Goal: Complete application form

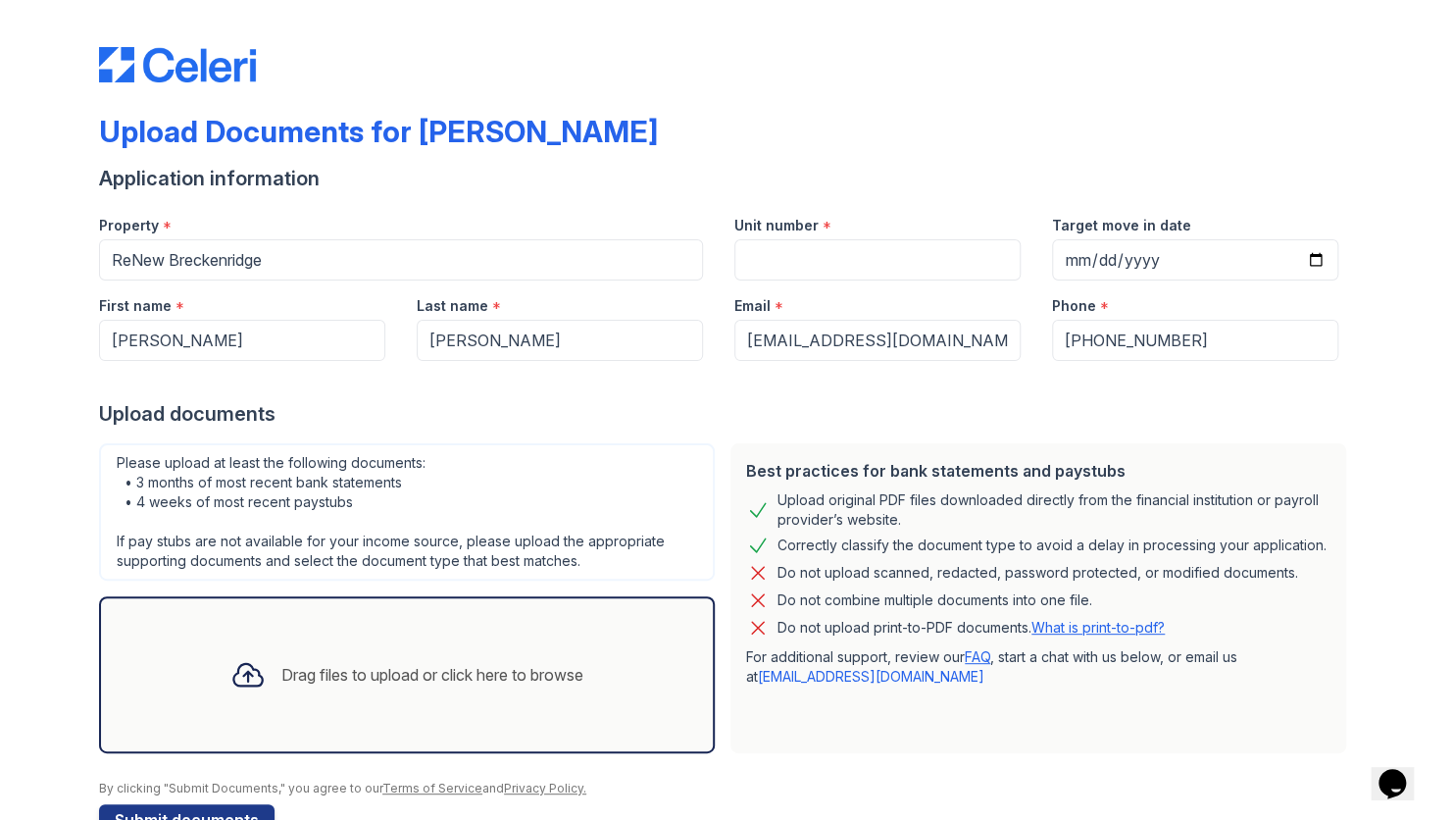
scroll to position [53, 0]
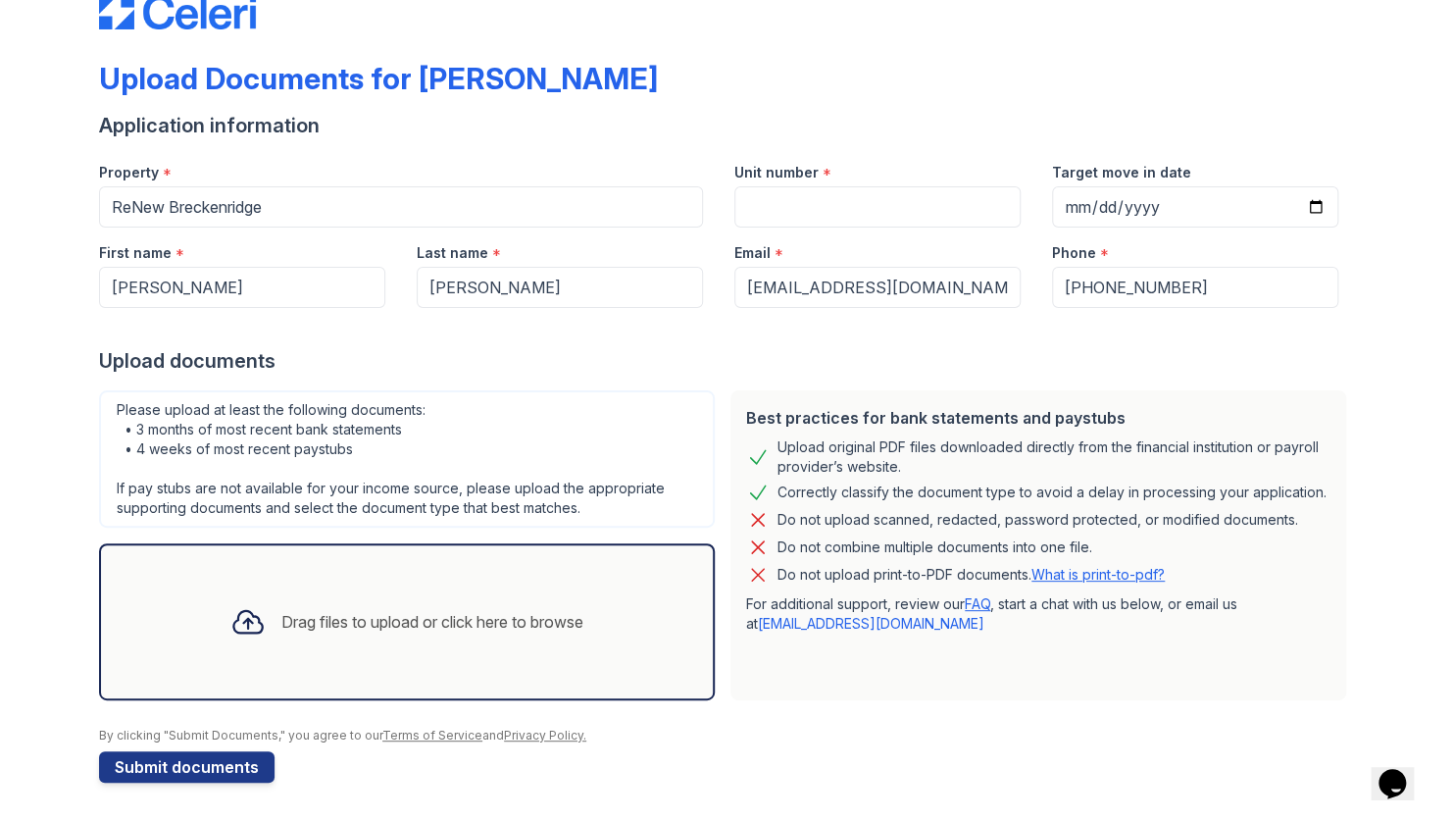
click at [501, 613] on div "Drag files to upload or click here to browse" at bounding box center [432, 622] width 302 height 24
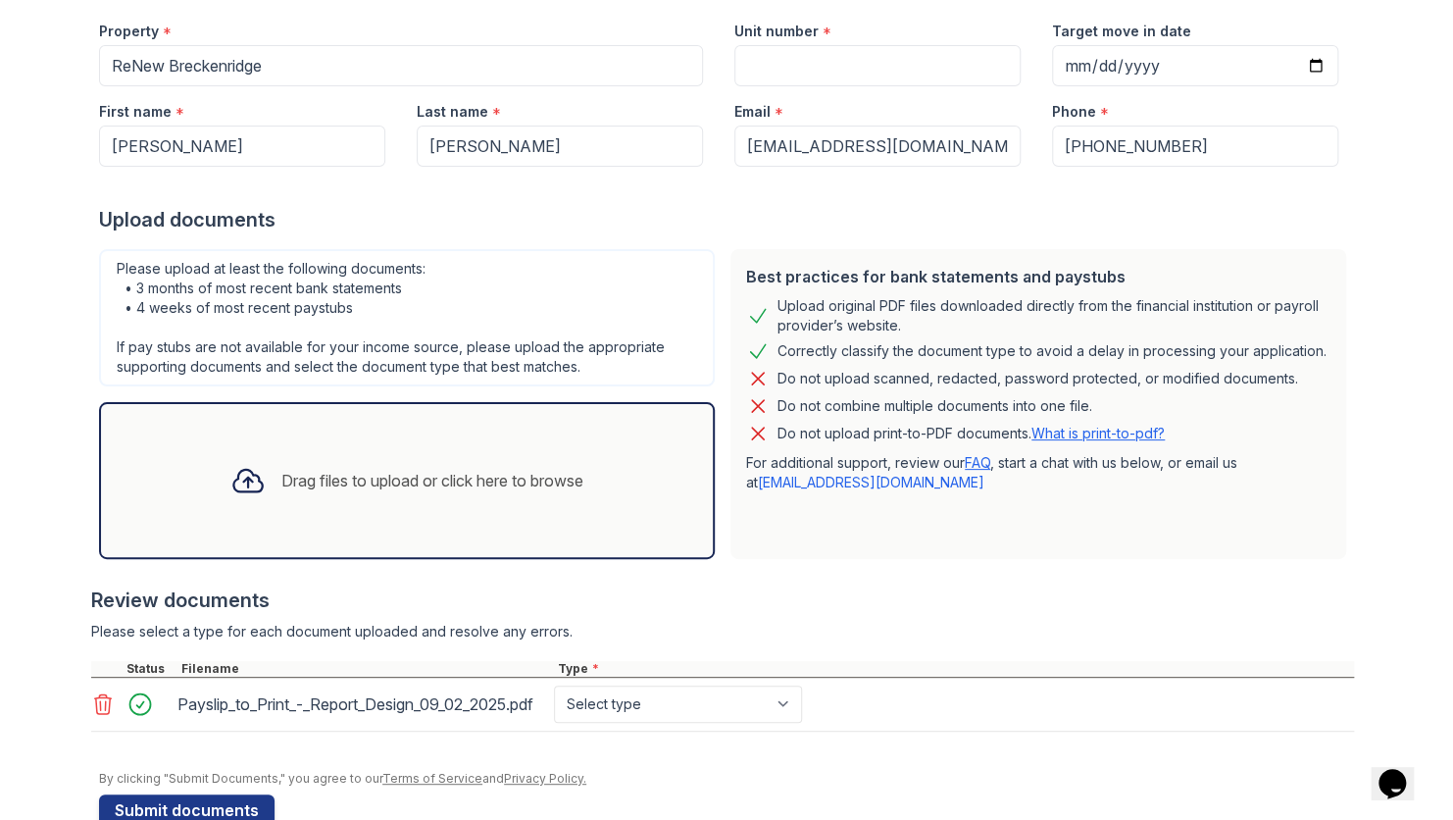
scroll to position [218, 0]
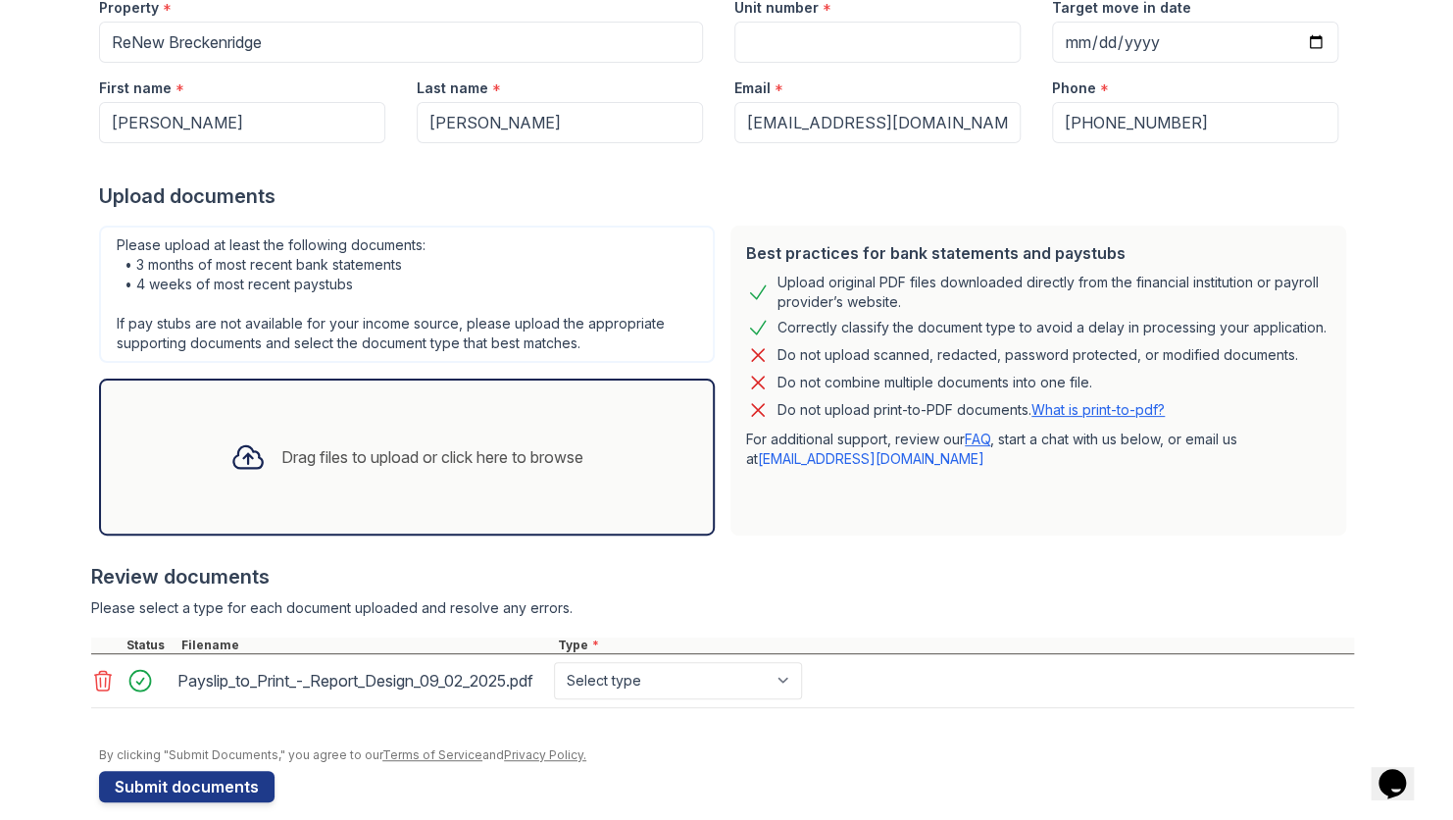
click at [478, 450] on div "Drag files to upload or click here to browse" at bounding box center [432, 457] width 302 height 24
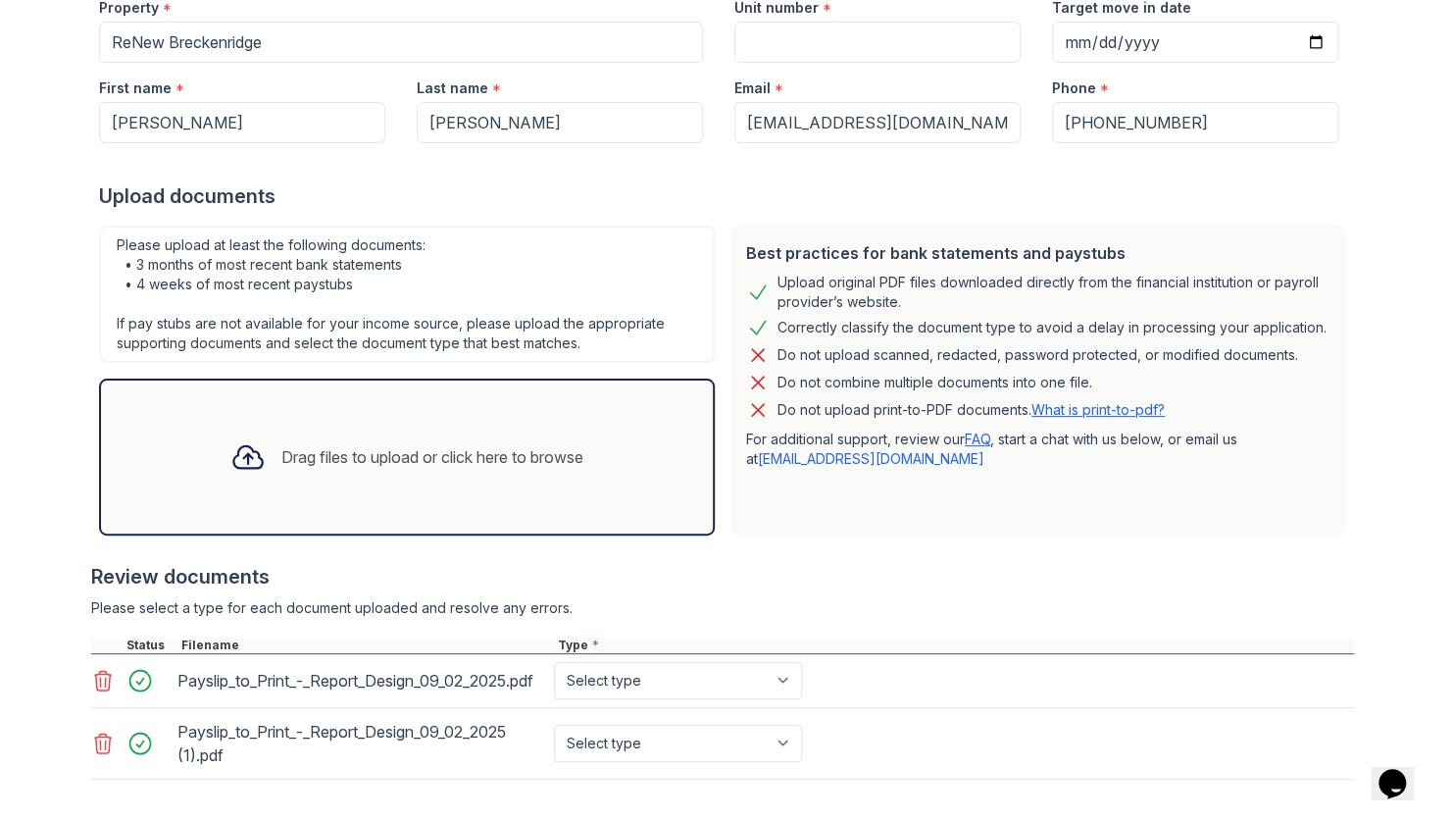
click at [355, 457] on div "Drag files to upload or click here to browse" at bounding box center [432, 457] width 302 height 24
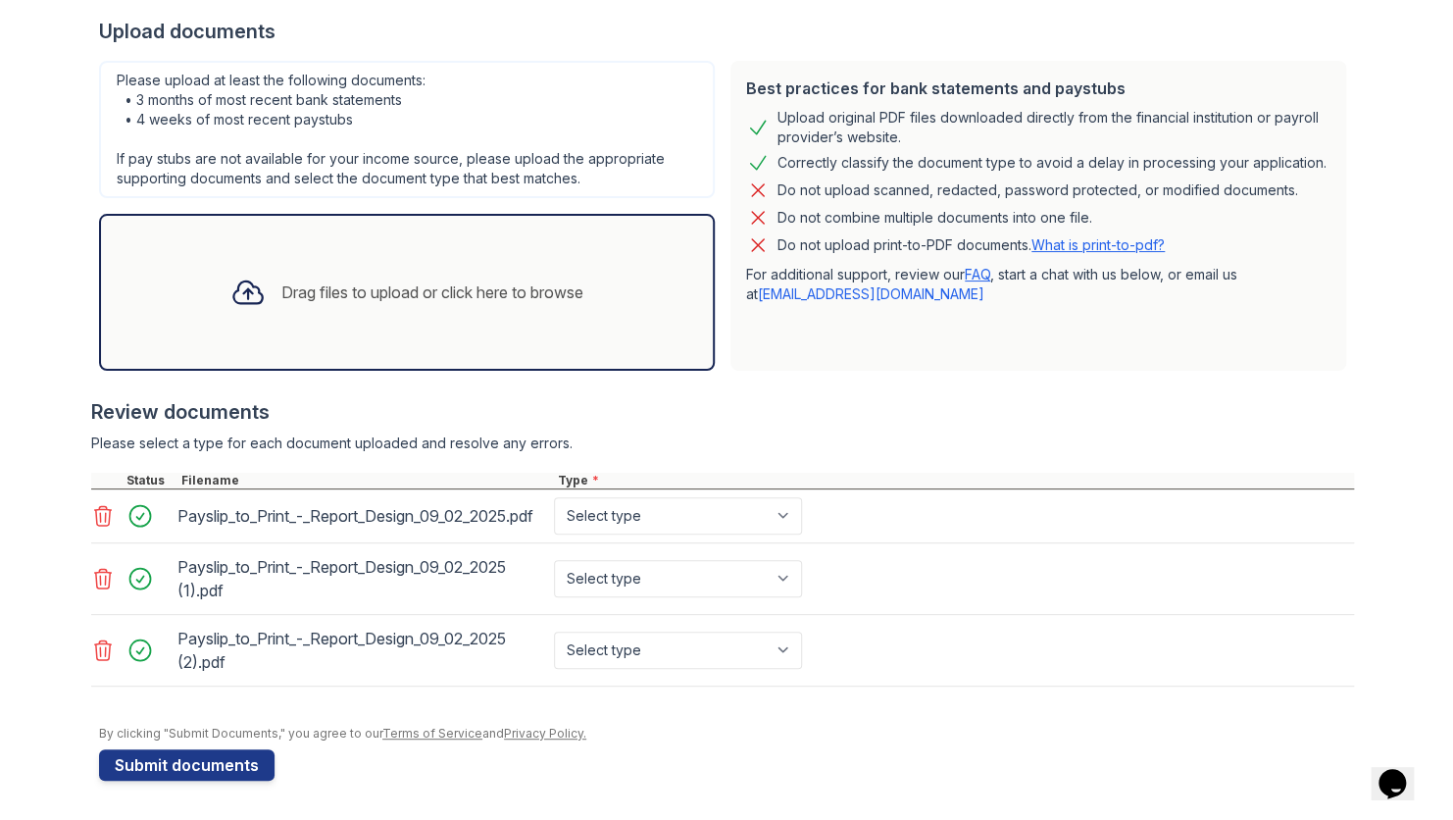
scroll to position [394, 0]
click at [656, 518] on select "Select type Paystub Bank Statement Offer Letter Tax Documents Benefit Award Let…" at bounding box center [678, 515] width 248 height 37
select select "paystub"
click at [554, 497] on select "Select type Paystub Bank Statement Offer Letter Tax Documents Benefit Award Let…" at bounding box center [678, 515] width 248 height 37
click at [648, 587] on select "Select type Paystub Bank Statement Offer Letter Tax Documents Benefit Award Let…" at bounding box center [678, 578] width 248 height 37
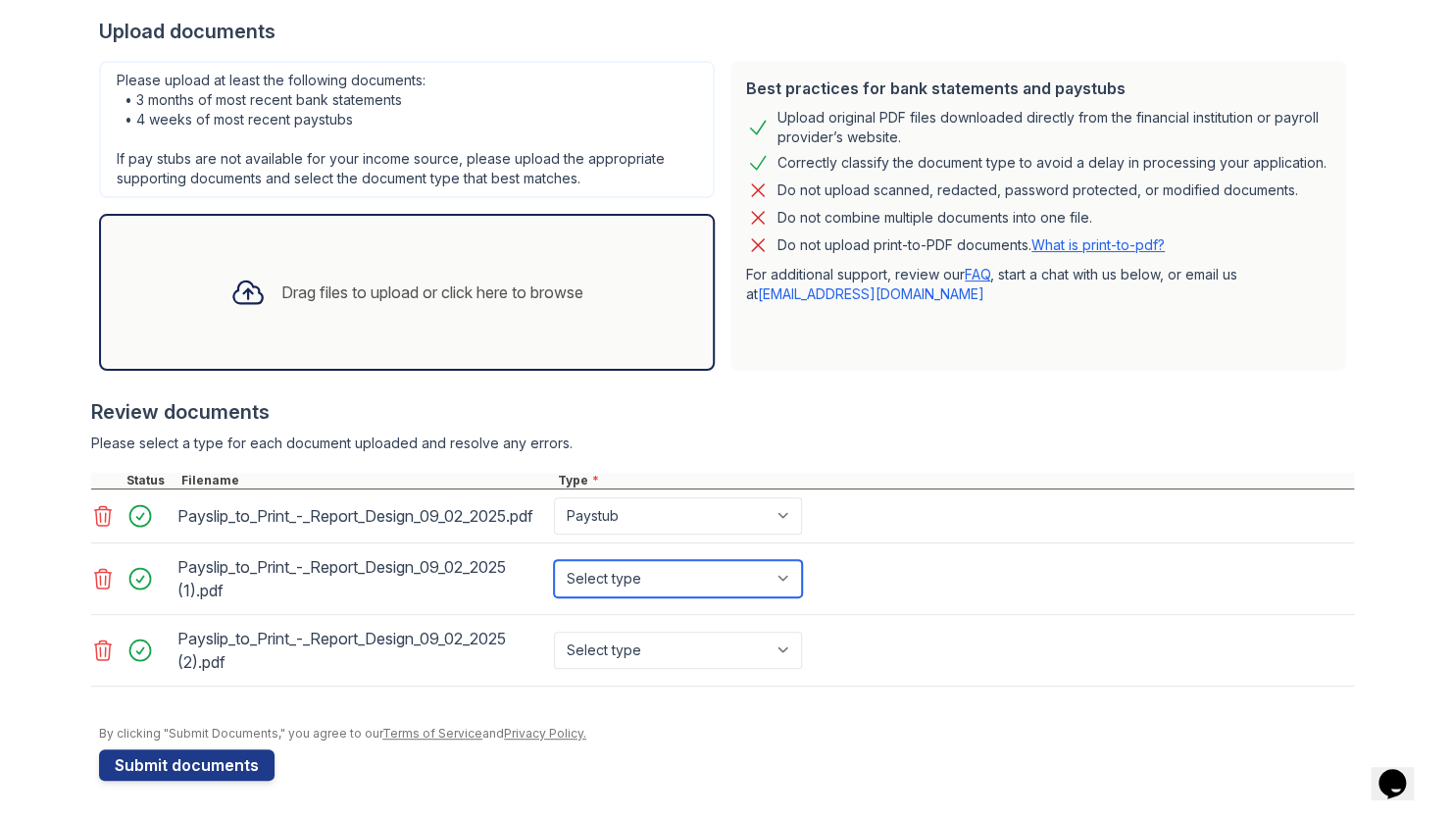
select select "paystub"
click at [554, 563] on select "Select type Paystub Bank Statement Offer Letter Tax Documents Benefit Award Let…" at bounding box center [678, 578] width 248 height 37
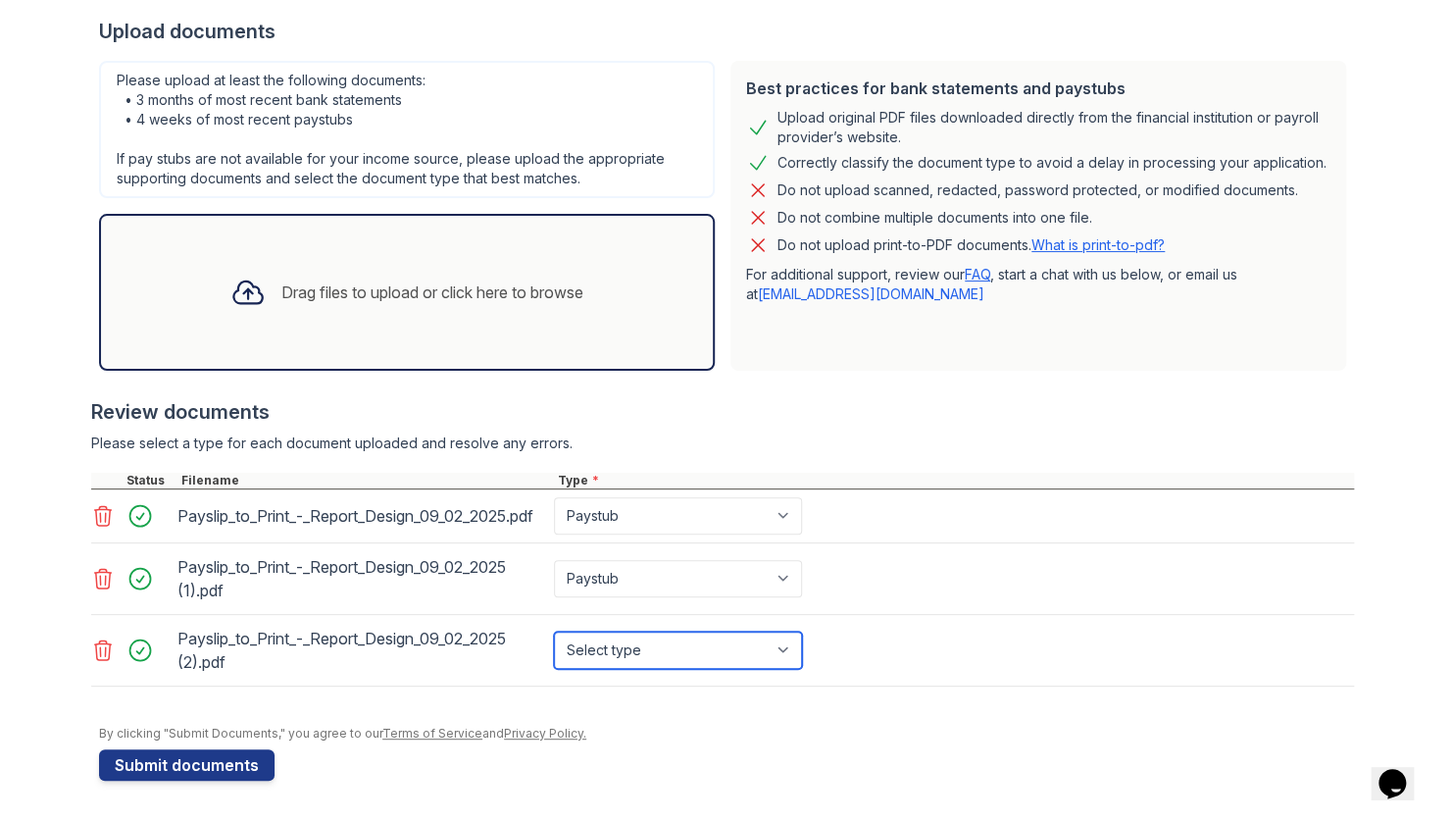
click at [636, 664] on select "Select type Paystub Bank Statement Offer Letter Tax Documents Benefit Award Let…" at bounding box center [678, 650] width 248 height 37
select select "paystub"
click at [554, 635] on select "Select type Paystub Bank Statement Offer Letter Tax Documents Benefit Award Let…" at bounding box center [678, 650] width 248 height 37
click at [696, 725] on div at bounding box center [726, 716] width 1255 height 20
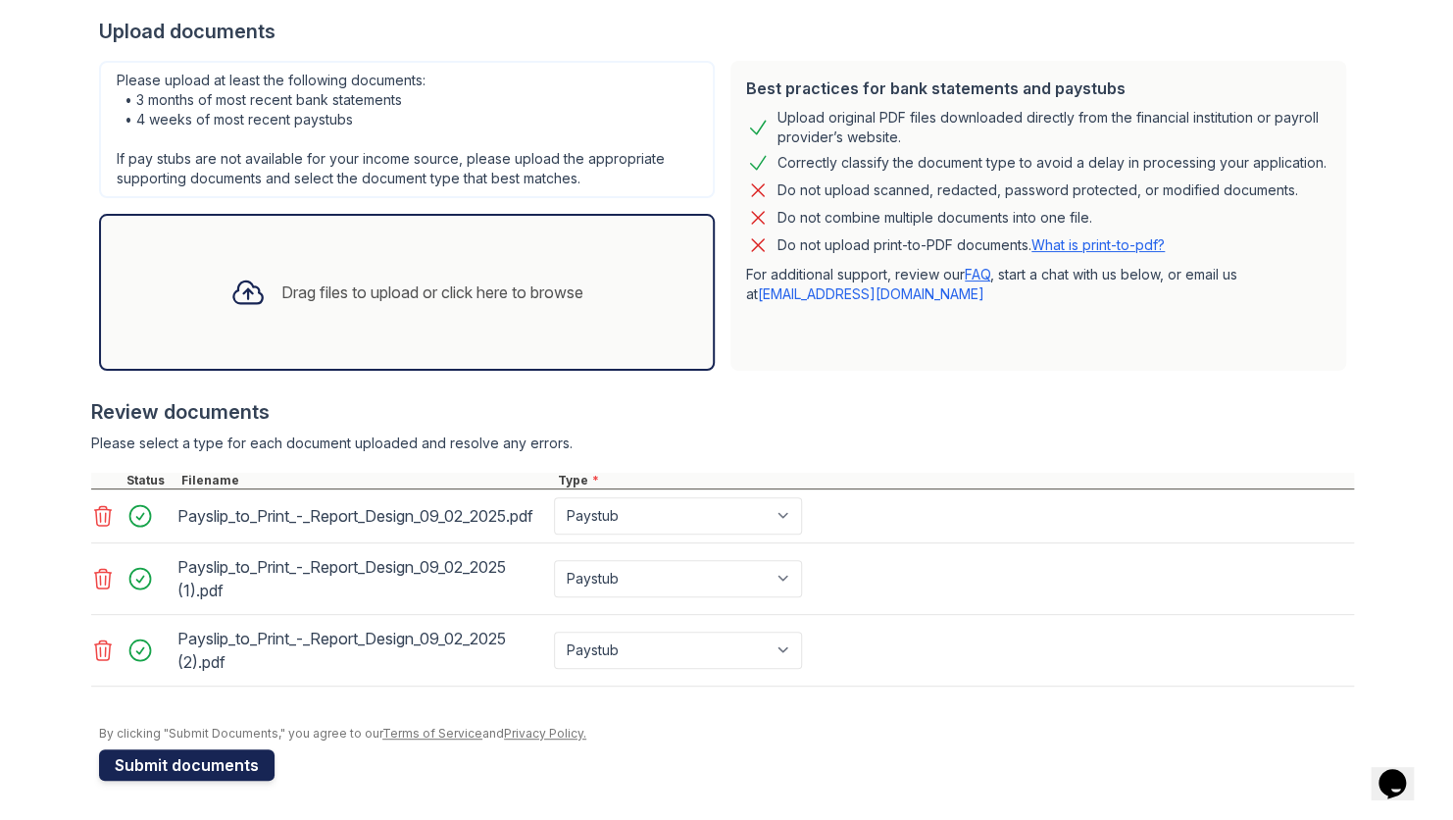
click at [175, 769] on button "Submit documents" at bounding box center [187, 764] width 176 height 31
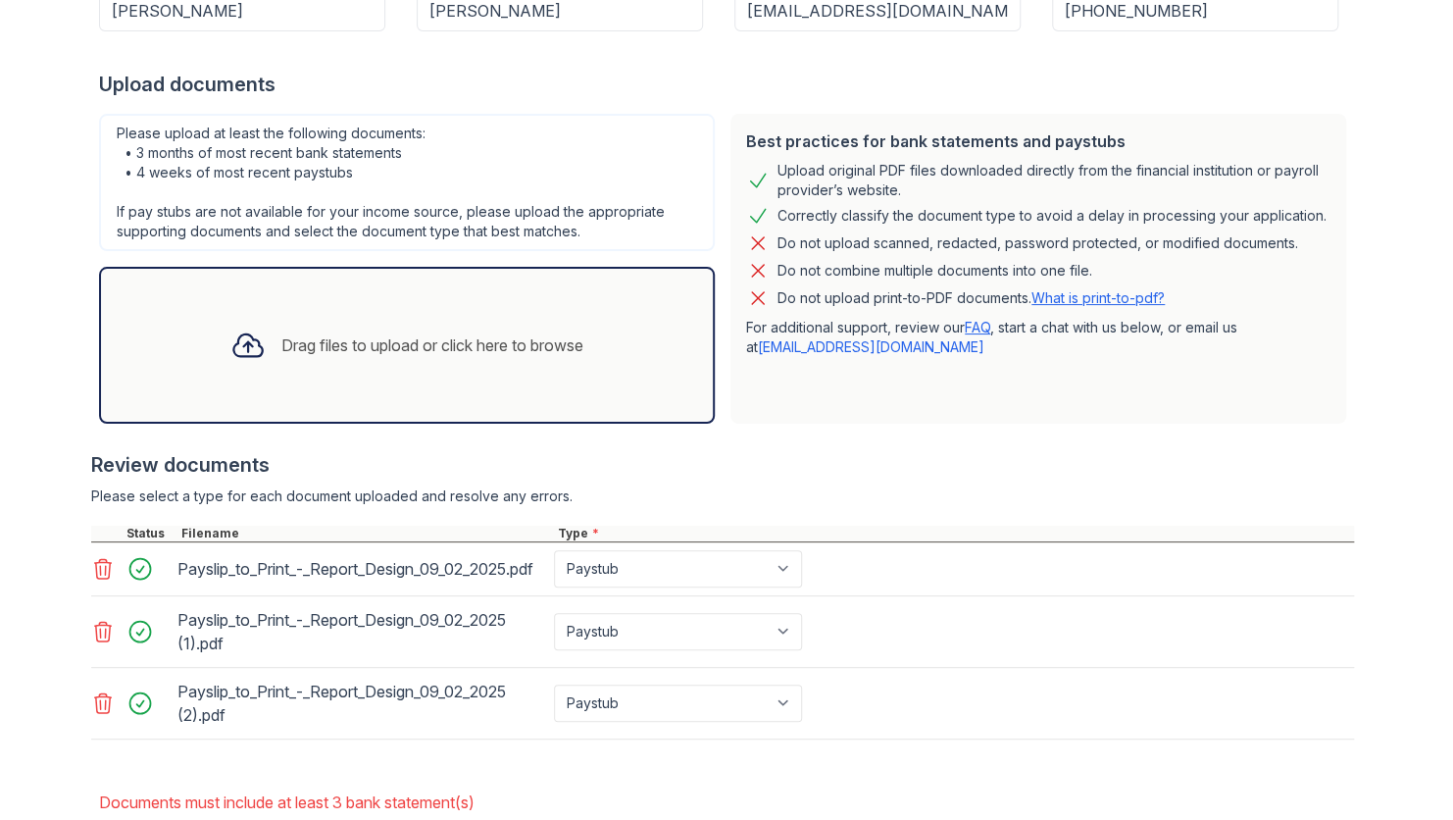
scroll to position [408, 0]
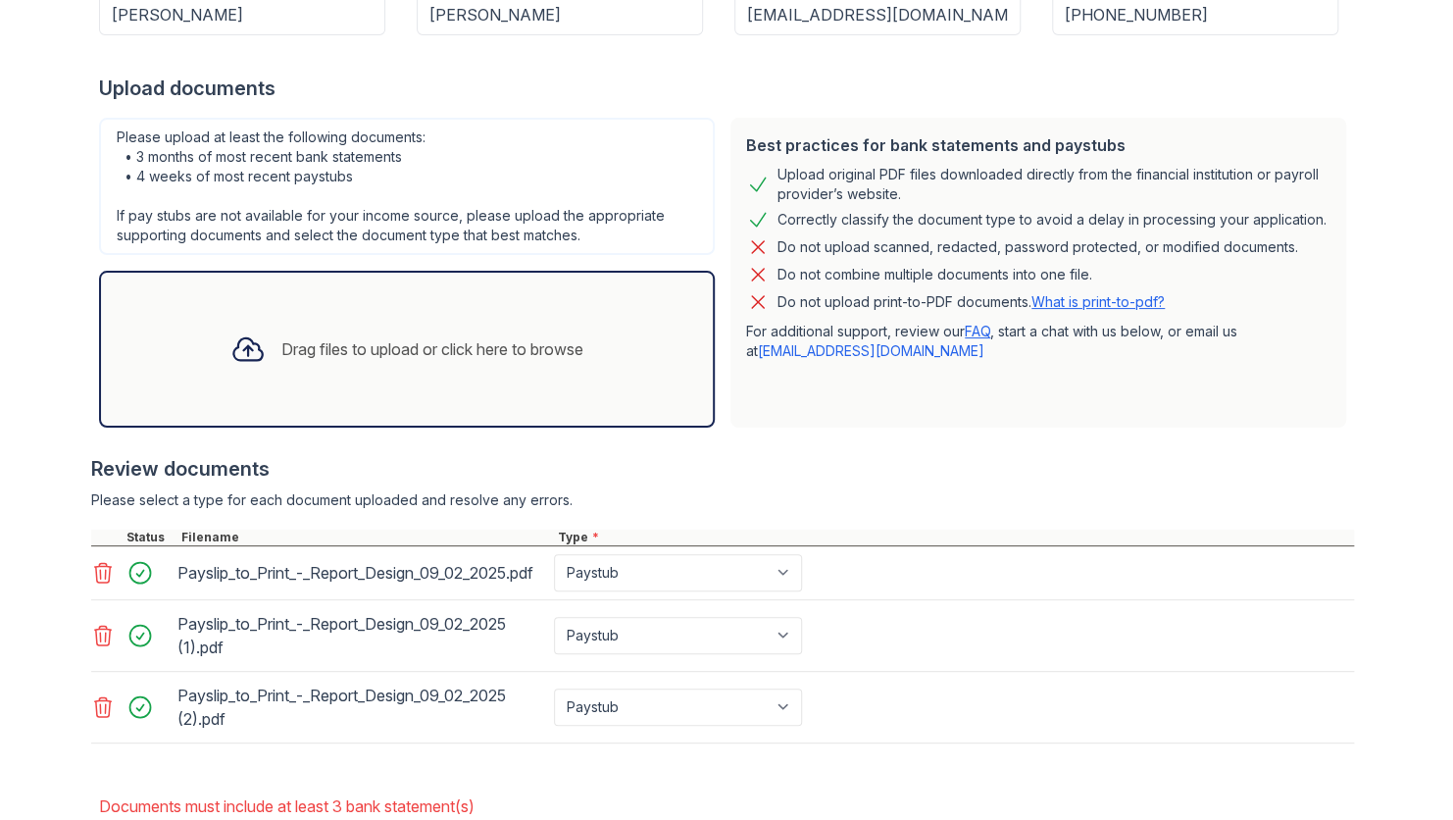
click at [253, 364] on div at bounding box center [248, 349] width 51 height 51
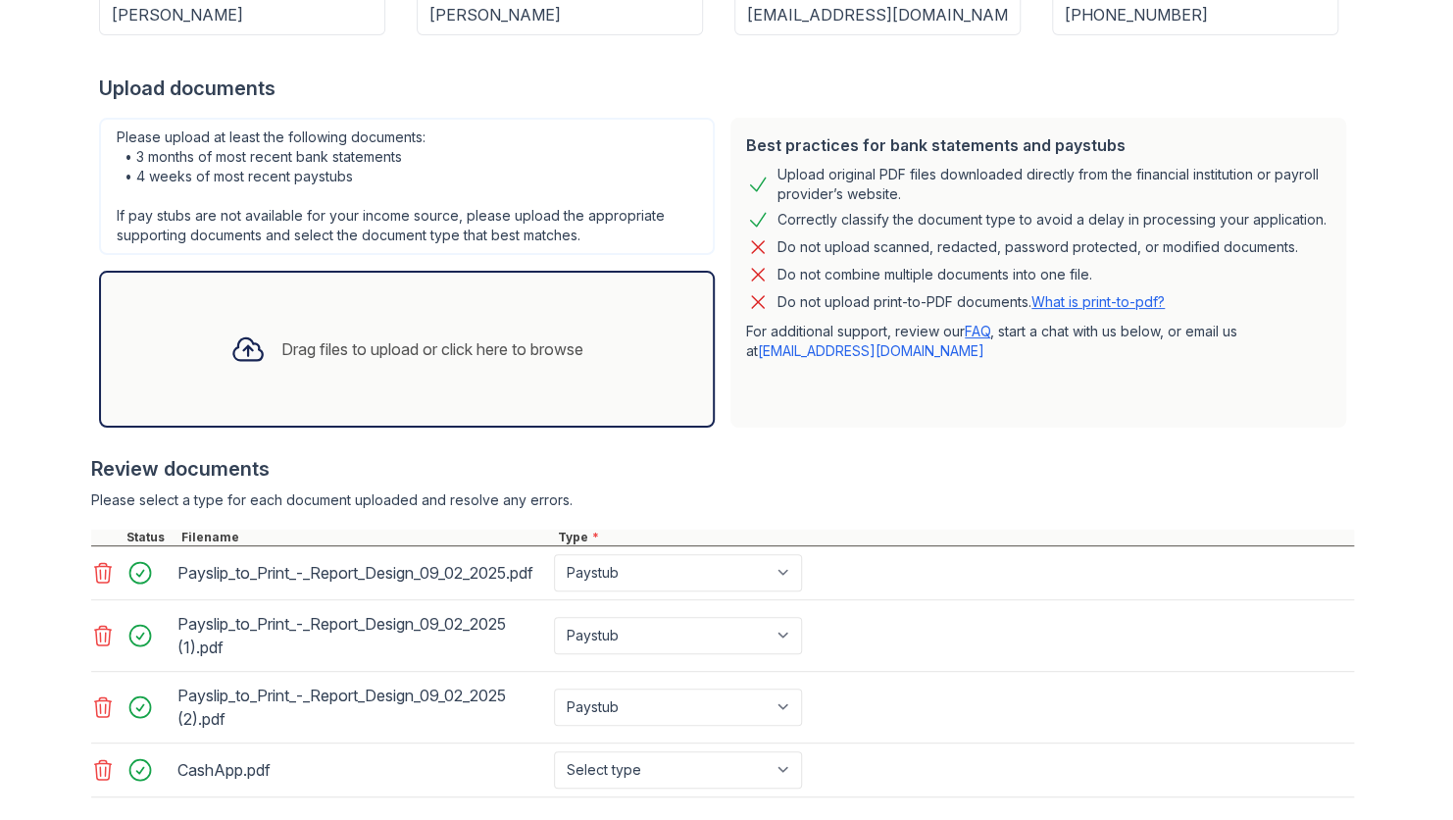
click at [452, 324] on div "Drag files to upload or click here to browse" at bounding box center [407, 349] width 384 height 67
click at [426, 338] on div "Drag files to upload or click here to browse" at bounding box center [432, 349] width 302 height 24
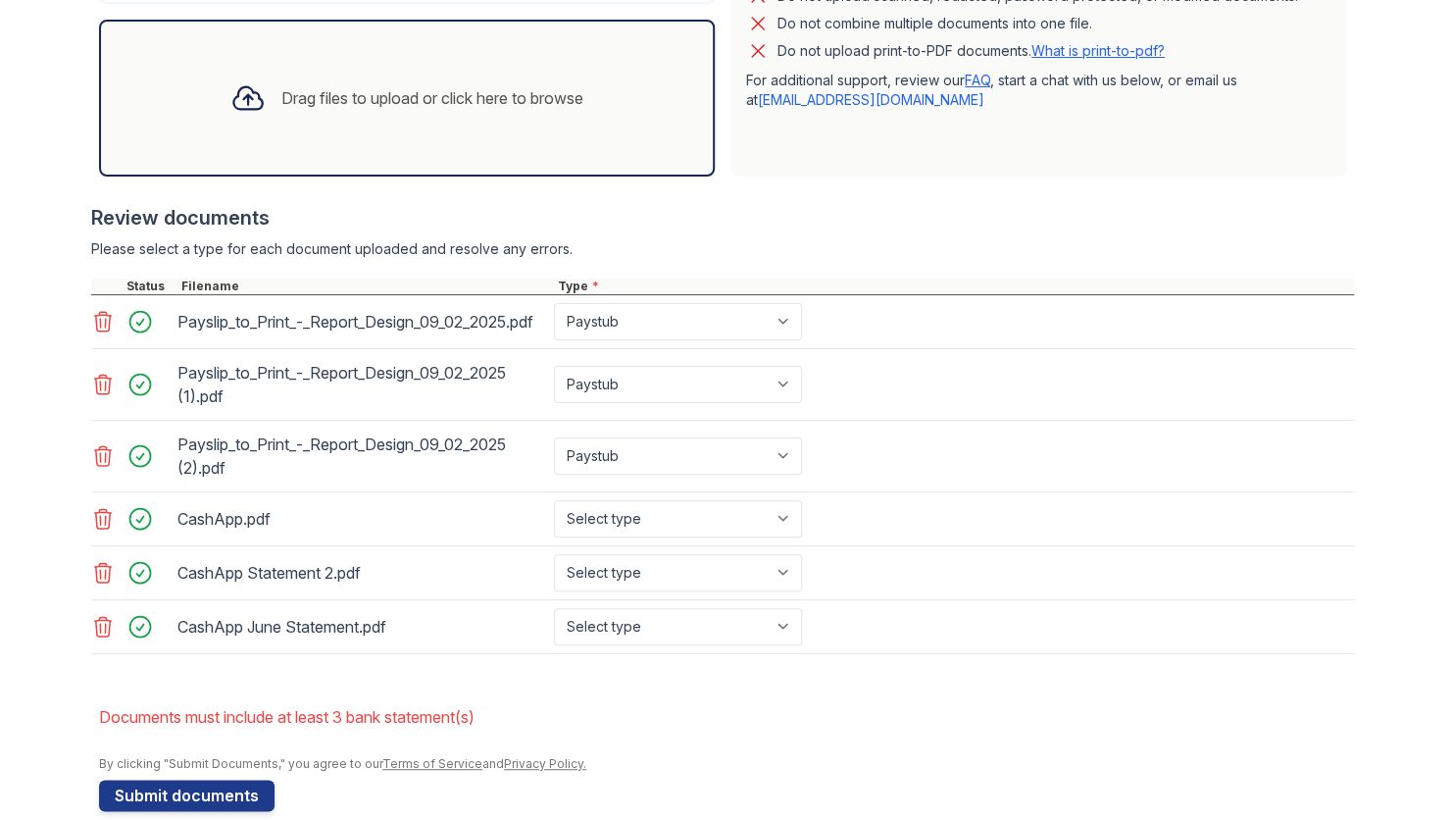
scroll to position [702, 0]
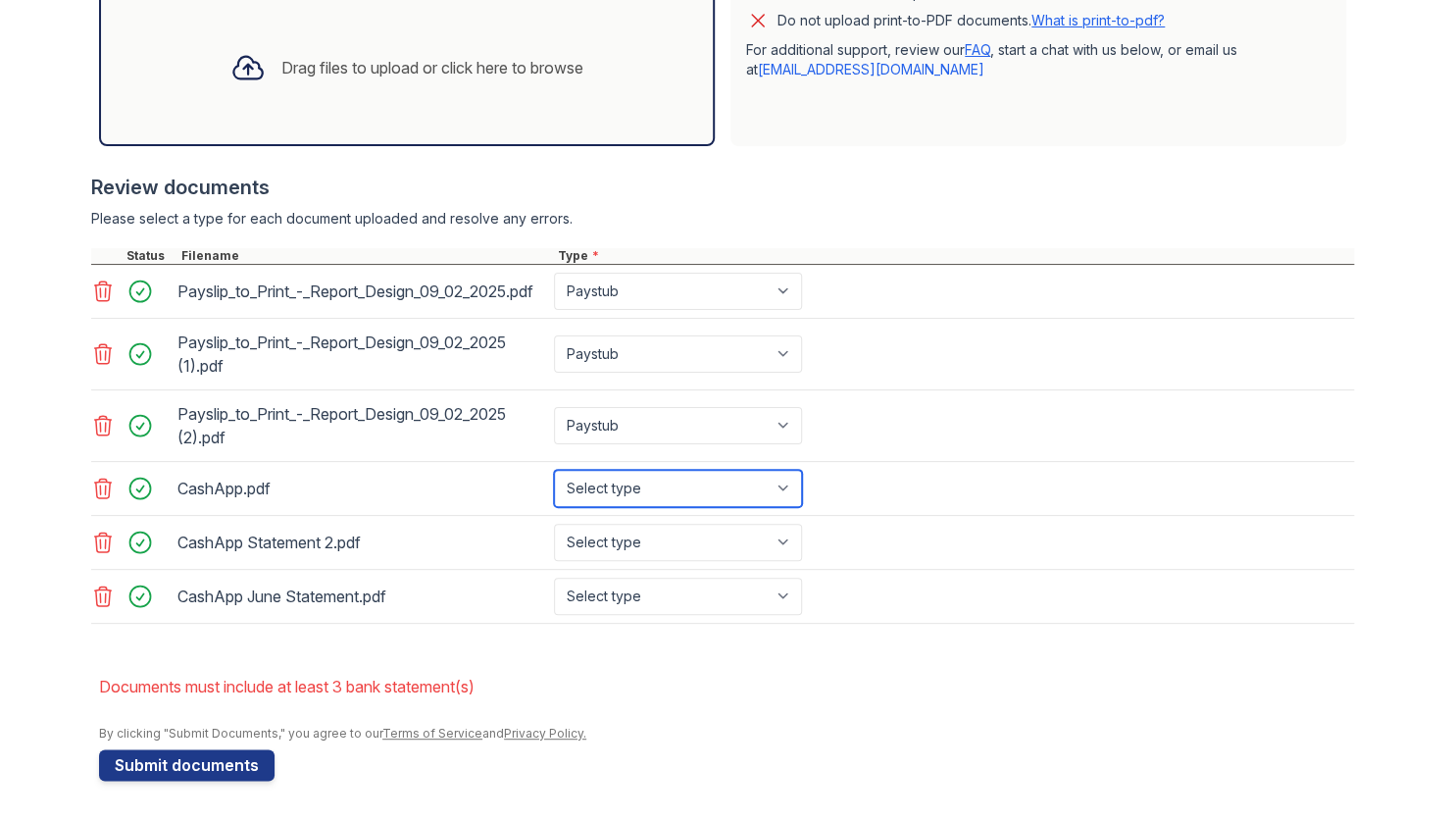
click at [593, 492] on select "Select type Paystub Bank Statement Offer Letter Tax Documents Benefit Award Let…" at bounding box center [678, 488] width 248 height 37
select select "bank_statement"
click at [554, 471] on select "Select type Paystub Bank Statement Offer Letter Tax Documents Benefit Award Let…" at bounding box center [678, 488] width 248 height 37
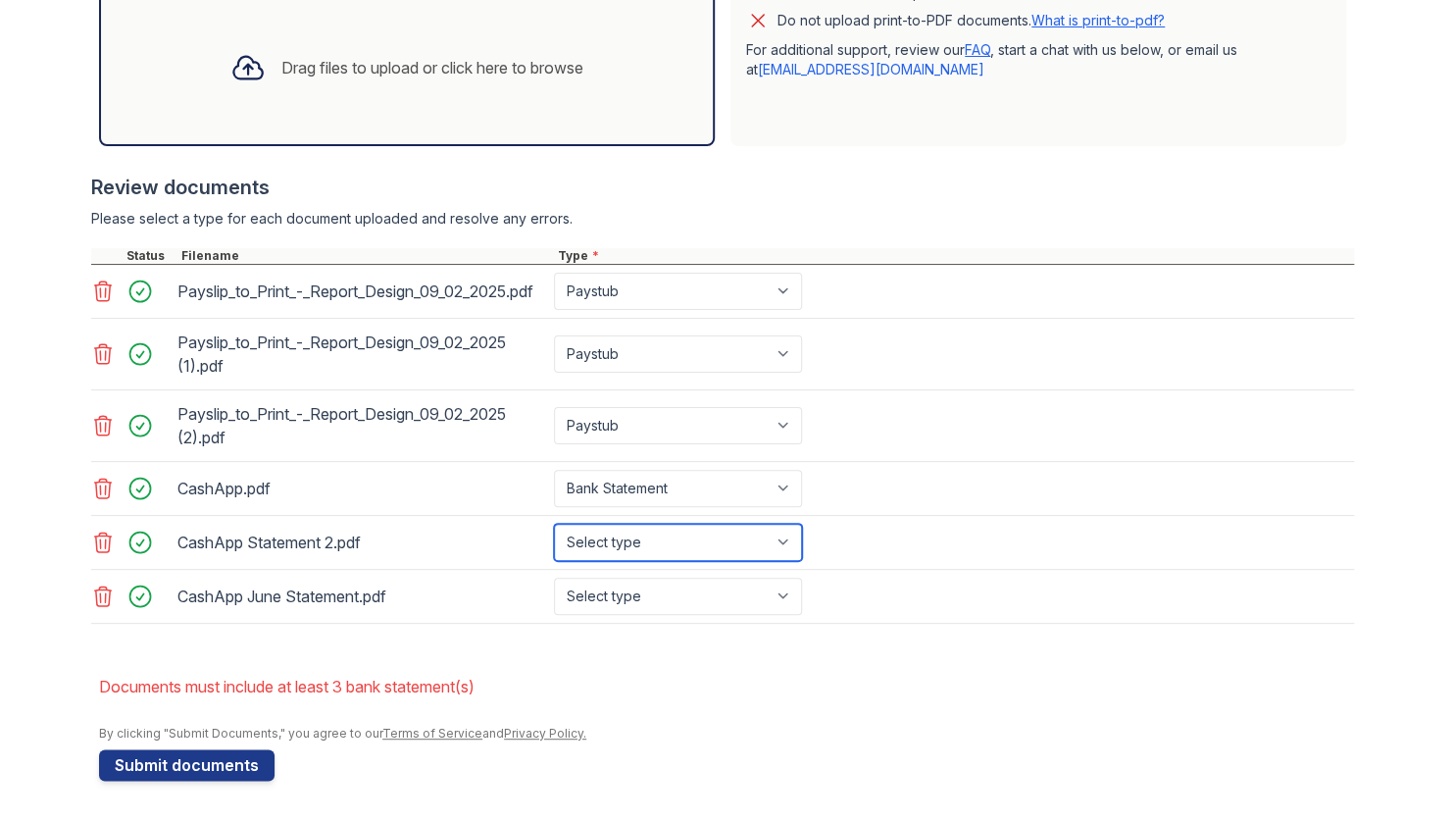
click at [598, 553] on select "Select type Paystub Bank Statement Offer Letter Tax Documents Benefit Award Let…" at bounding box center [678, 542] width 248 height 37
select select "bank_statement"
click at [554, 525] on select "Select type Paystub Bank Statement Offer Letter Tax Documents Benefit Award Let…" at bounding box center [678, 542] width 248 height 37
click at [604, 590] on select "Select type Paystub Bank Statement Offer Letter Tax Documents Benefit Award Let…" at bounding box center [678, 596] width 248 height 37
select select "bank_statement"
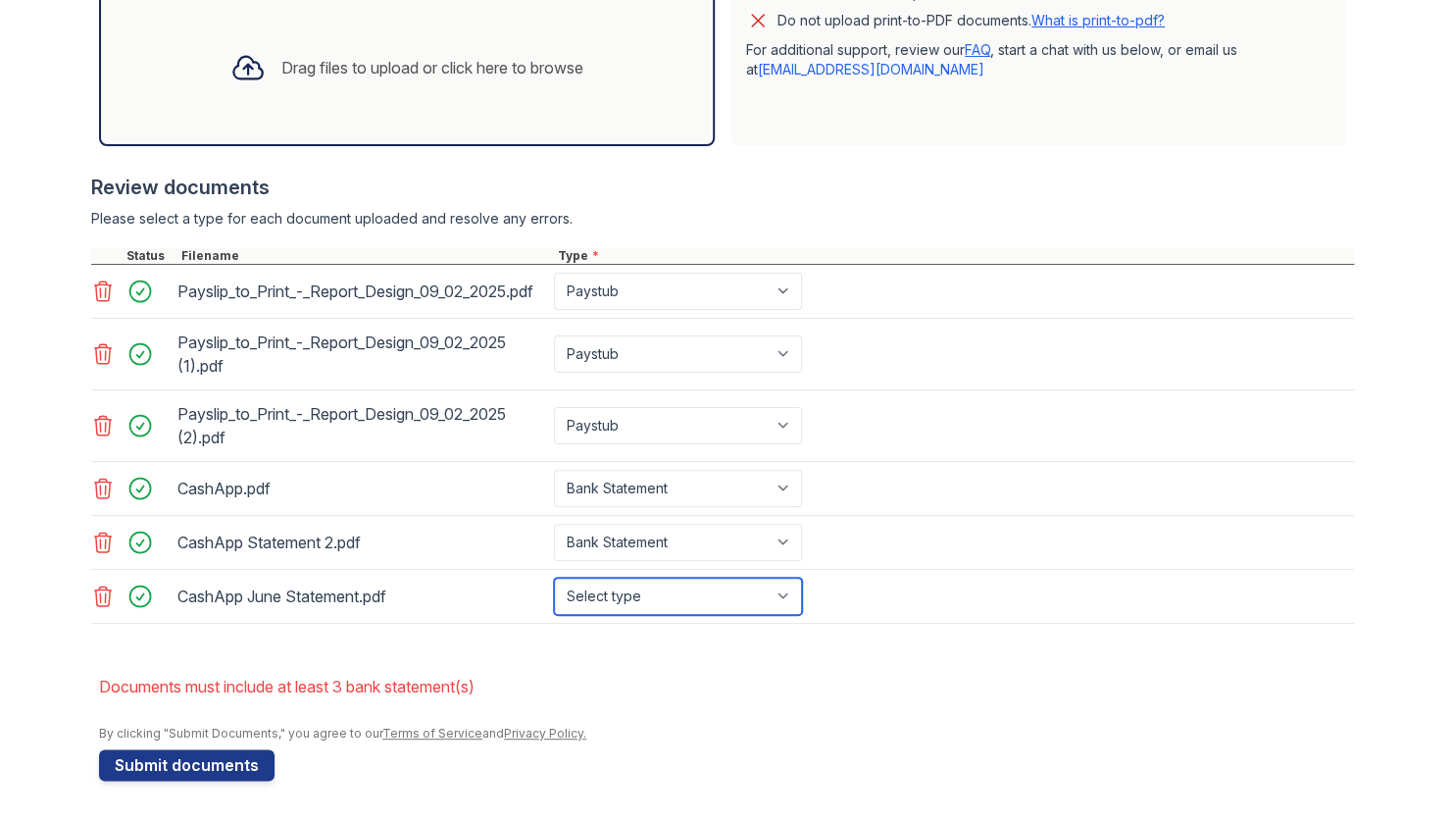
click at [554, 578] on select "Select type Paystub Bank Statement Offer Letter Tax Documents Benefit Award Let…" at bounding box center [678, 596] width 248 height 37
drag, startPoint x: 636, startPoint y: 719, endPoint x: 621, endPoint y: 694, distance: 28.6
click at [635, 712] on div at bounding box center [726, 716] width 1255 height 20
click at [226, 756] on button "Submit documents" at bounding box center [187, 764] width 176 height 31
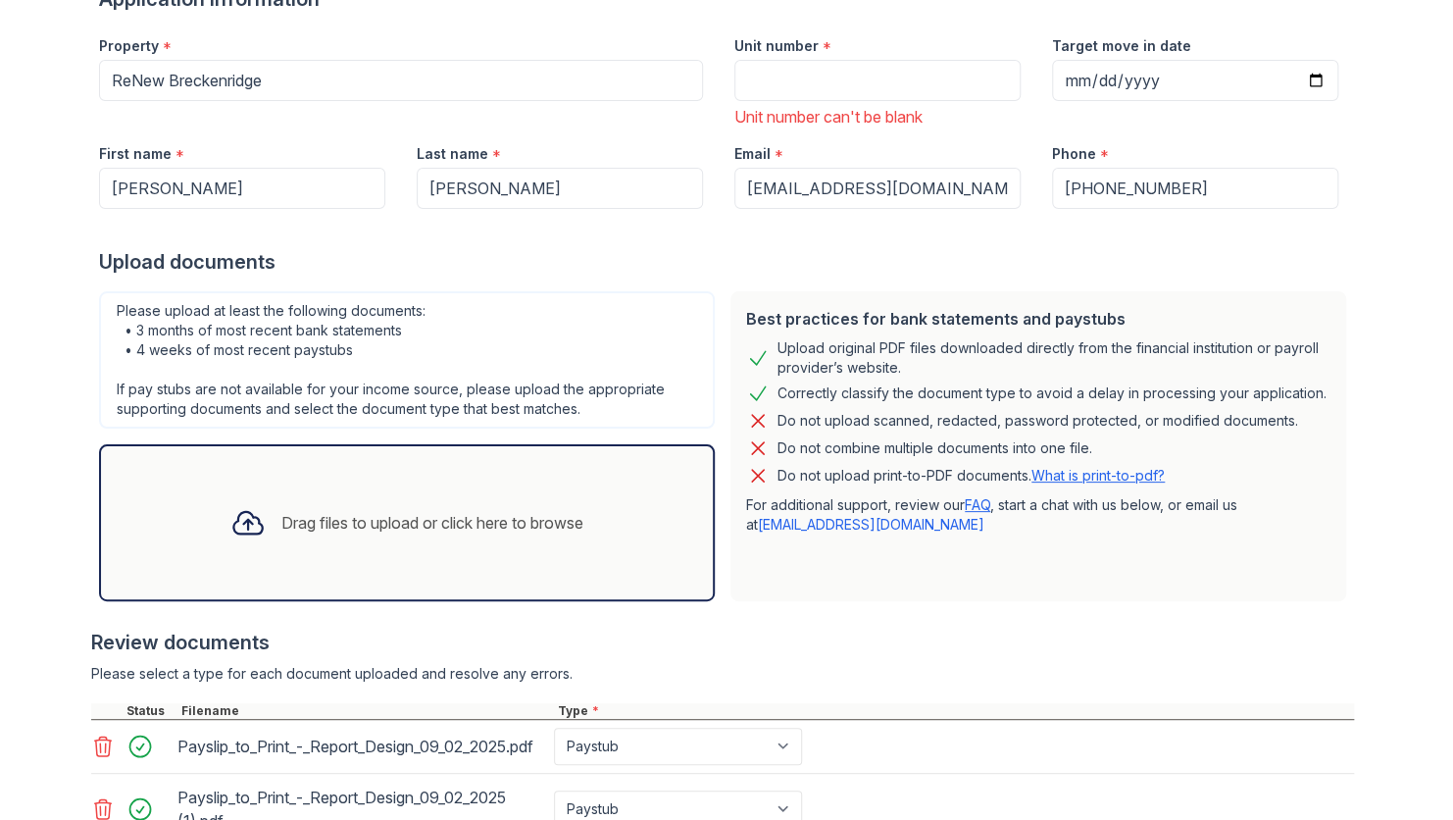
scroll to position [0, 0]
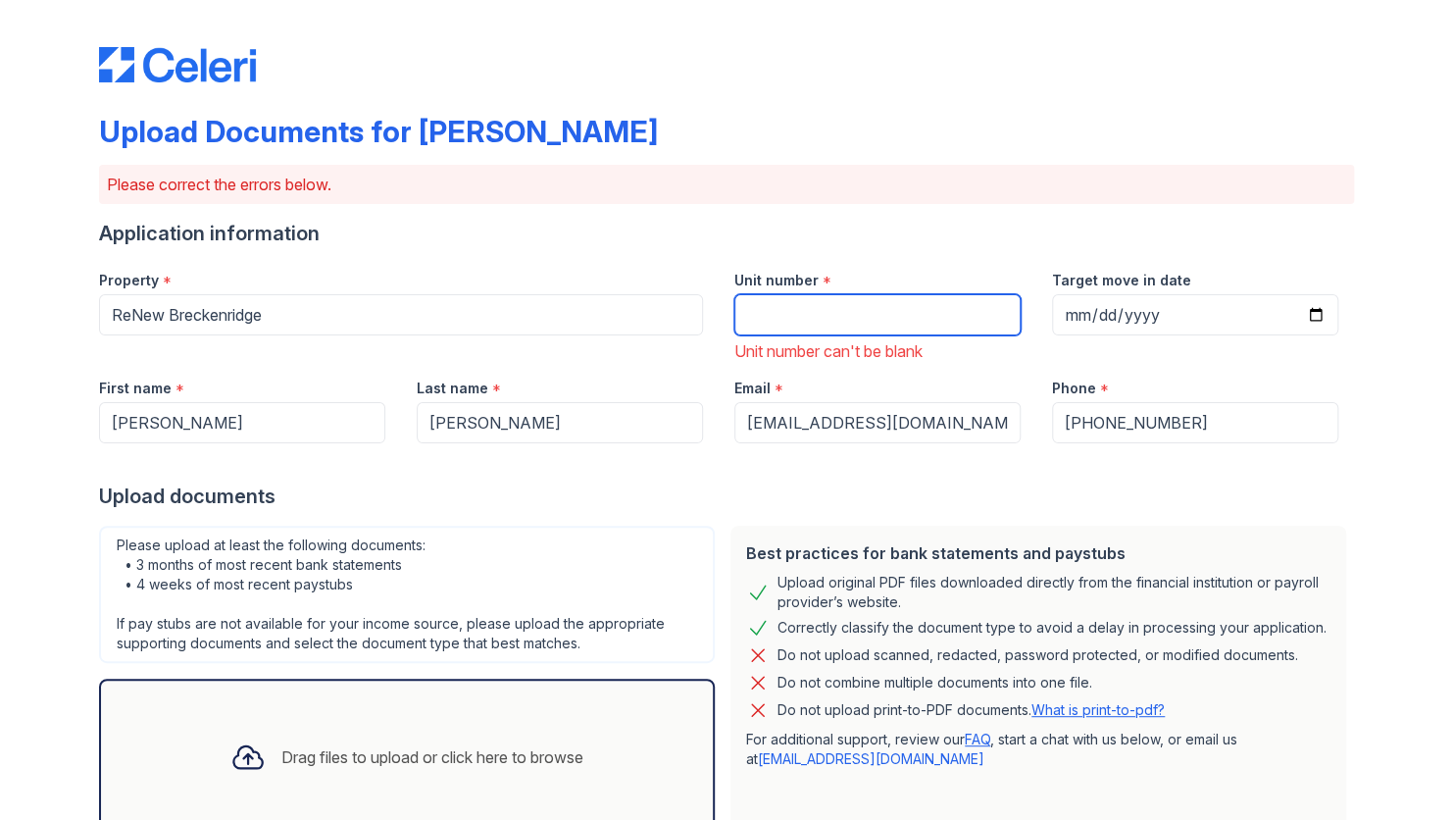
click at [801, 310] on input "Unit number" at bounding box center [878, 314] width 286 height 41
type input "188"
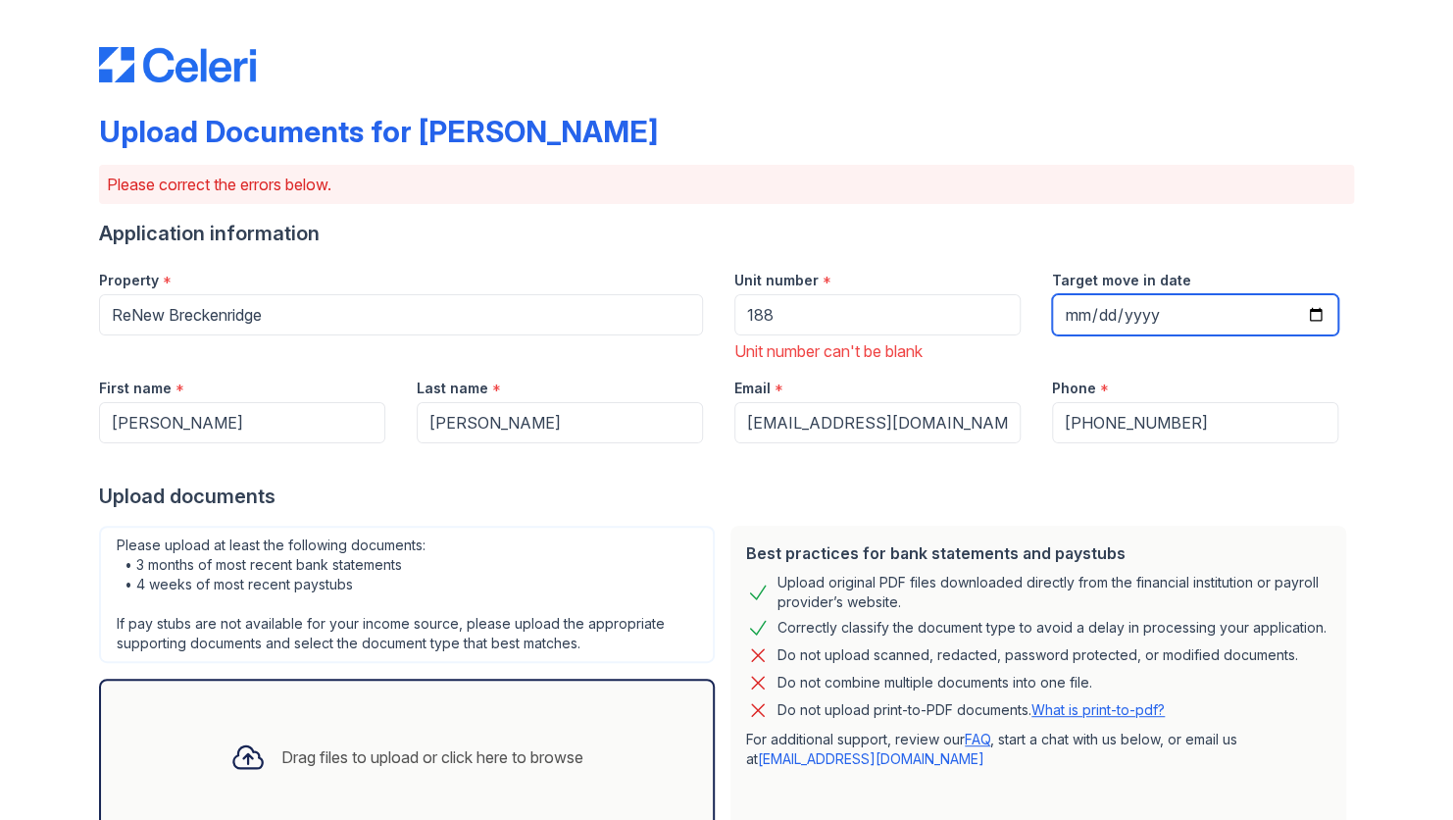
click at [1074, 306] on input "Target move in date" at bounding box center [1195, 314] width 286 height 41
type input "[DATE]"
click at [852, 511] on form "Application information Property * ReNew Breckenridge Unit number * 188 Unit nu…" at bounding box center [726, 814] width 1255 height 1188
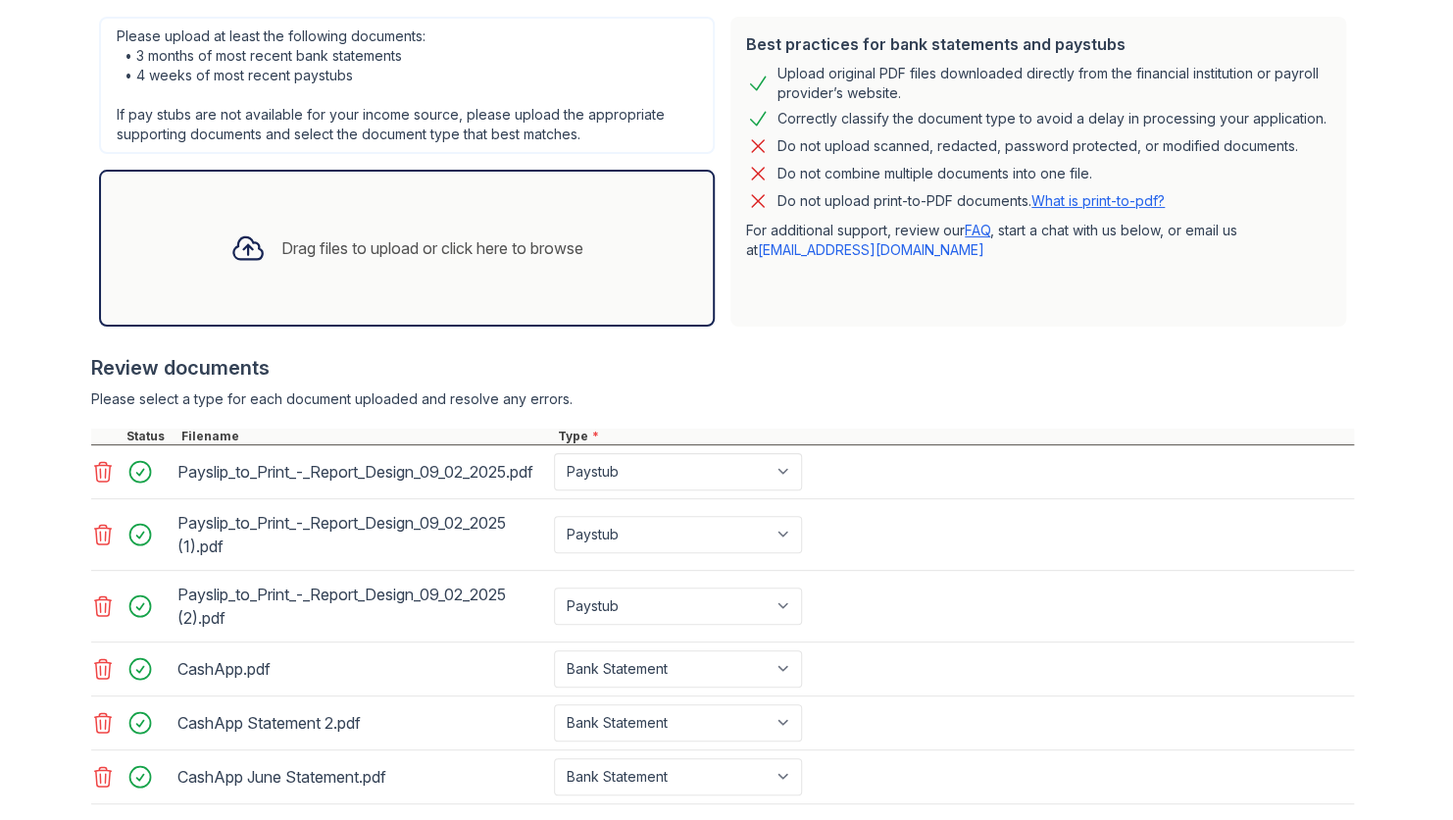
scroll to position [639, 0]
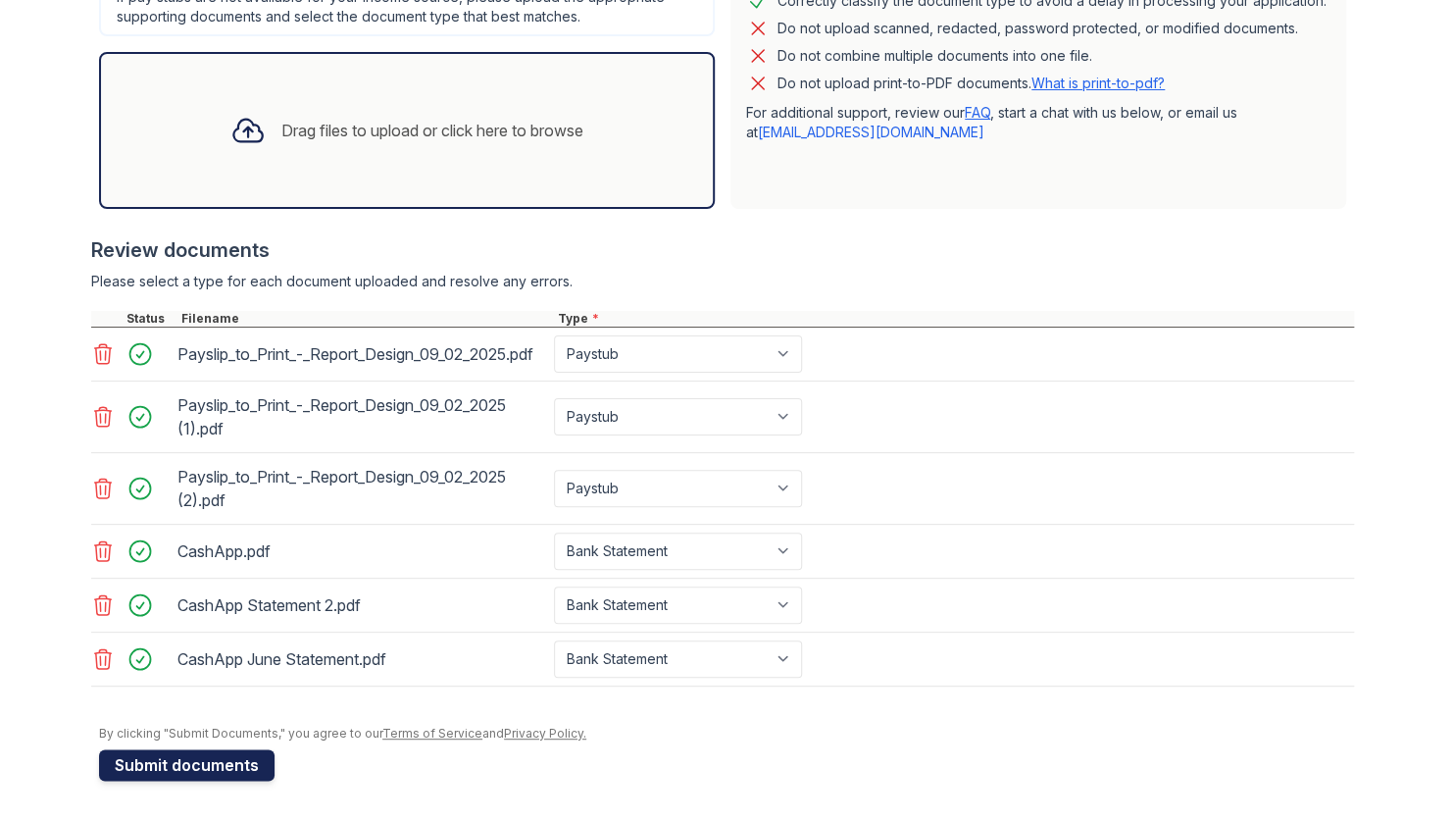
click at [140, 766] on button "Submit documents" at bounding box center [187, 764] width 176 height 31
